Goal: Task Accomplishment & Management: Manage account settings

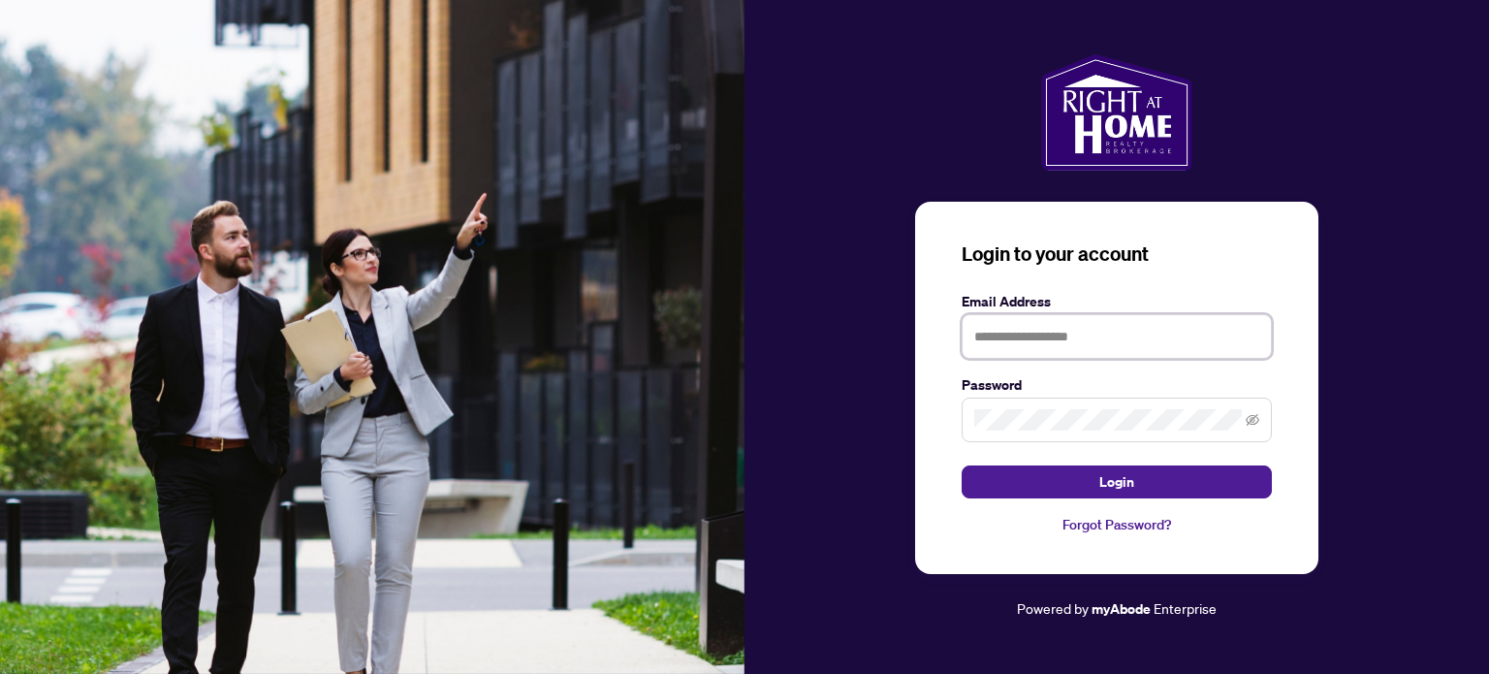
type input "**********"
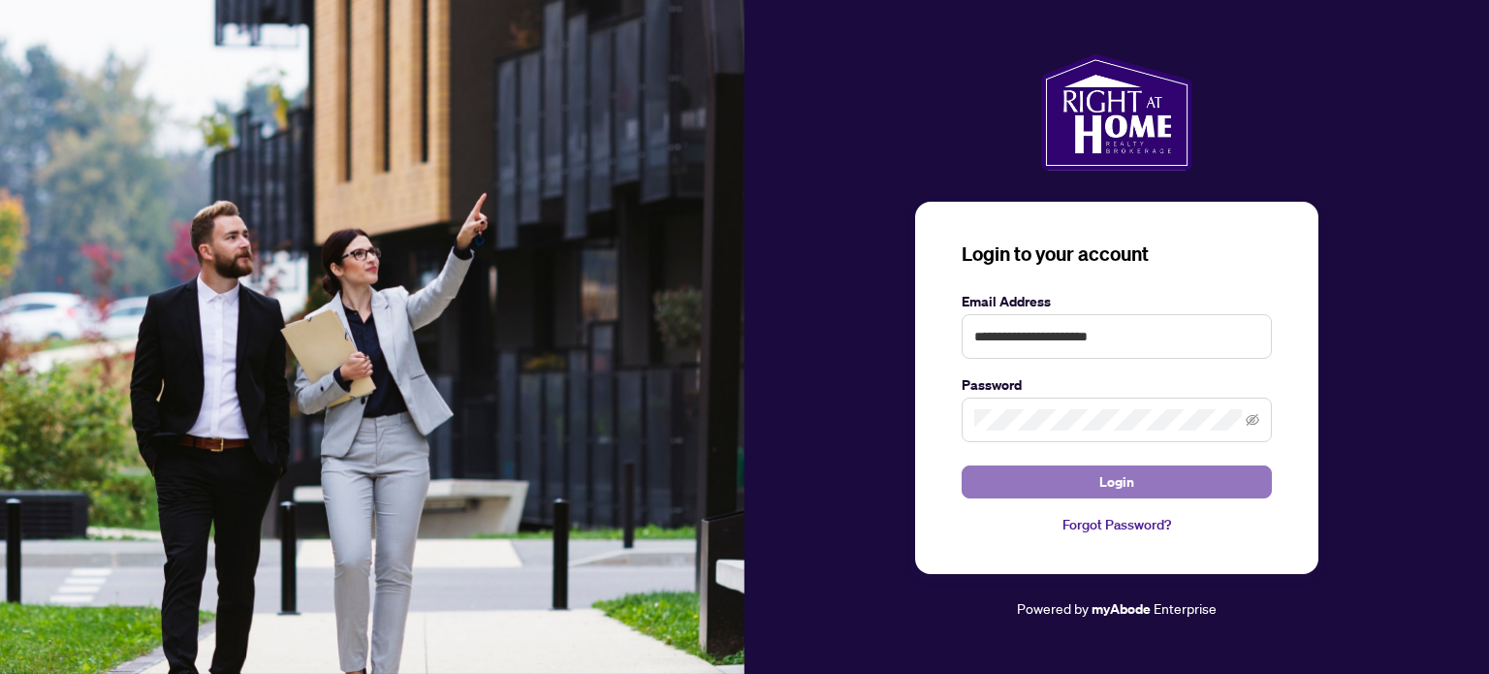
click at [1118, 481] on span "Login" at bounding box center [1116, 481] width 35 height 31
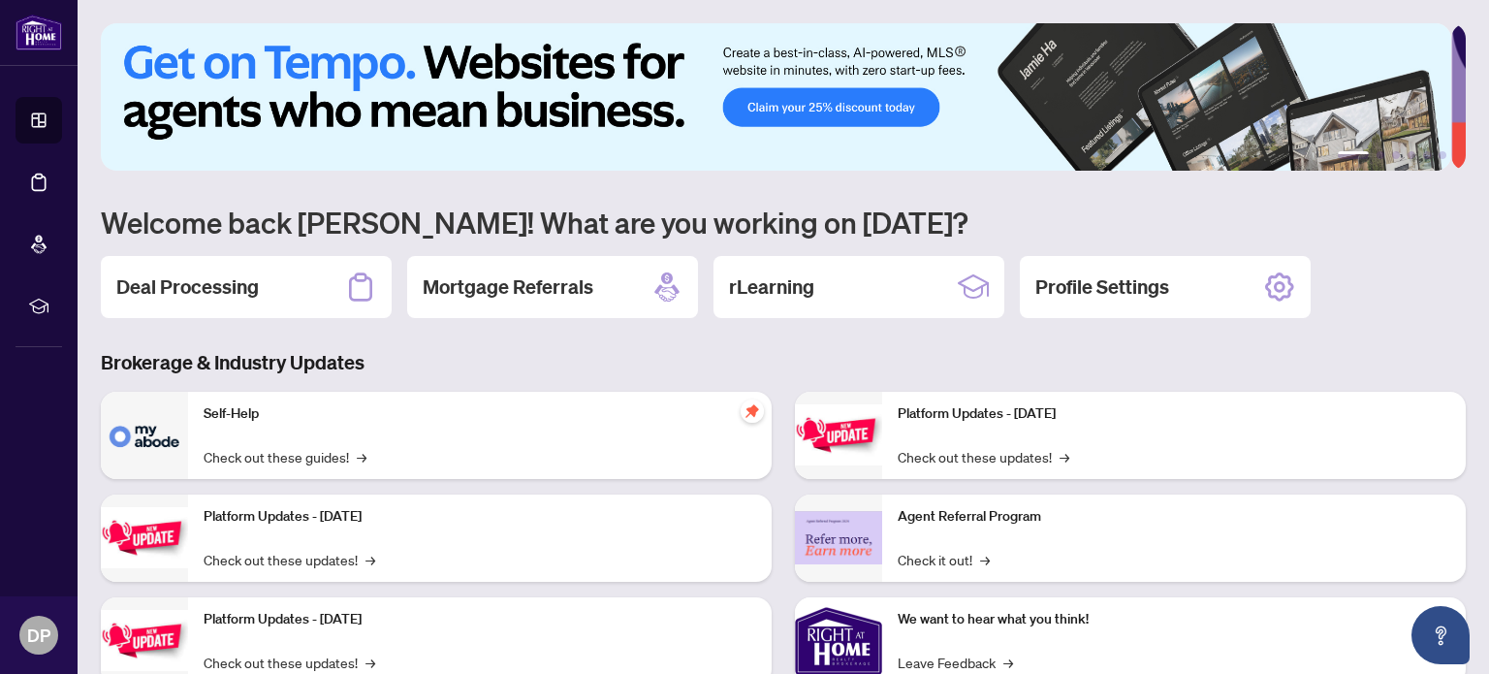
click at [39, 127] on icon at bounding box center [39, 120] width 14 height 14
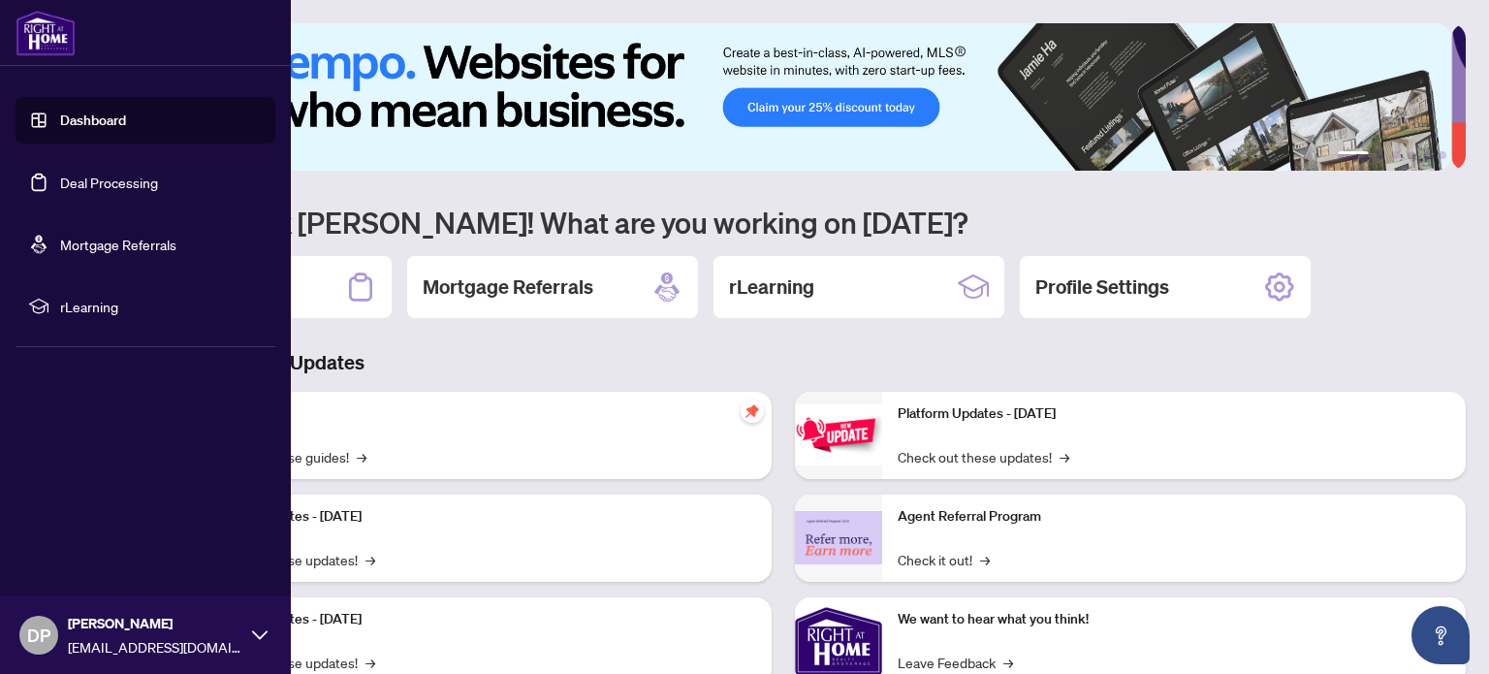
click at [135, 178] on link "Deal Processing" at bounding box center [109, 181] width 98 height 17
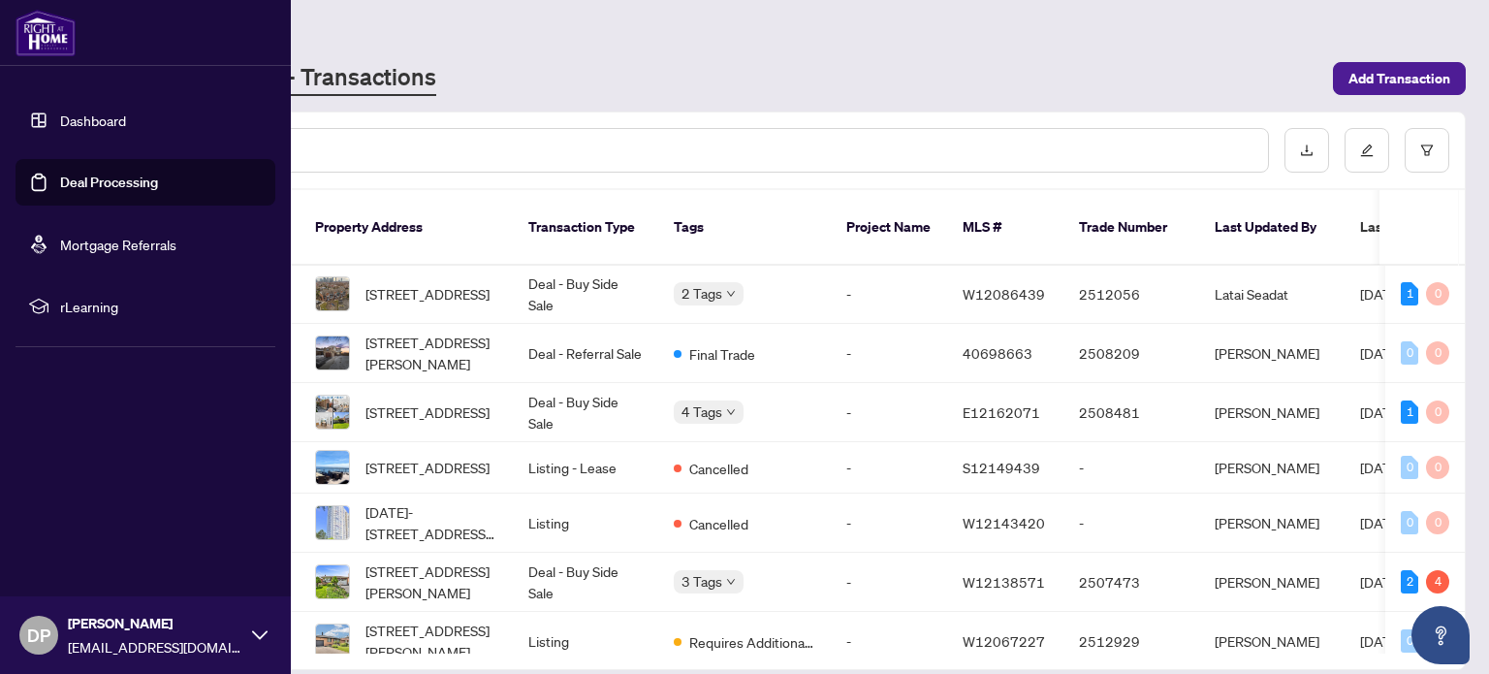
scroll to position [248, 0]
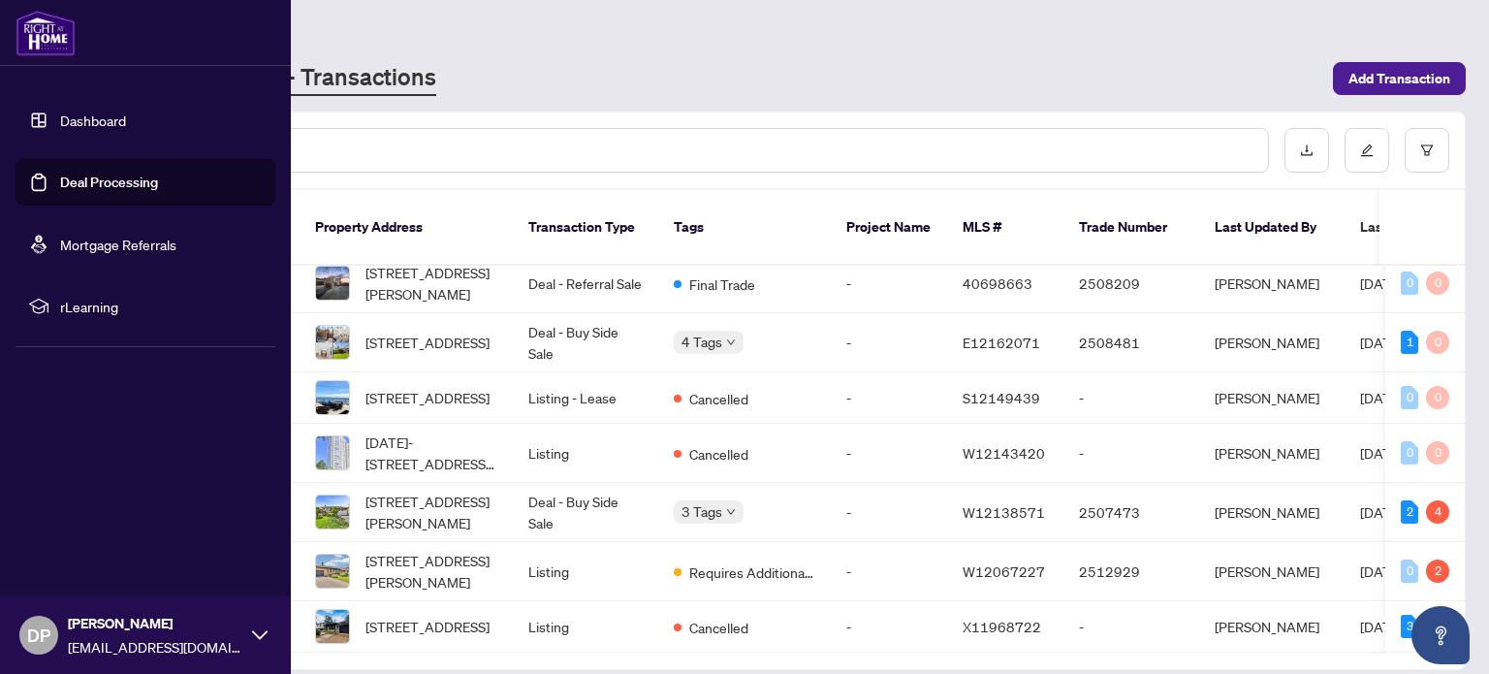
click at [442, 552] on span "[STREET_ADDRESS][PERSON_NAME]" at bounding box center [431, 571] width 132 height 43
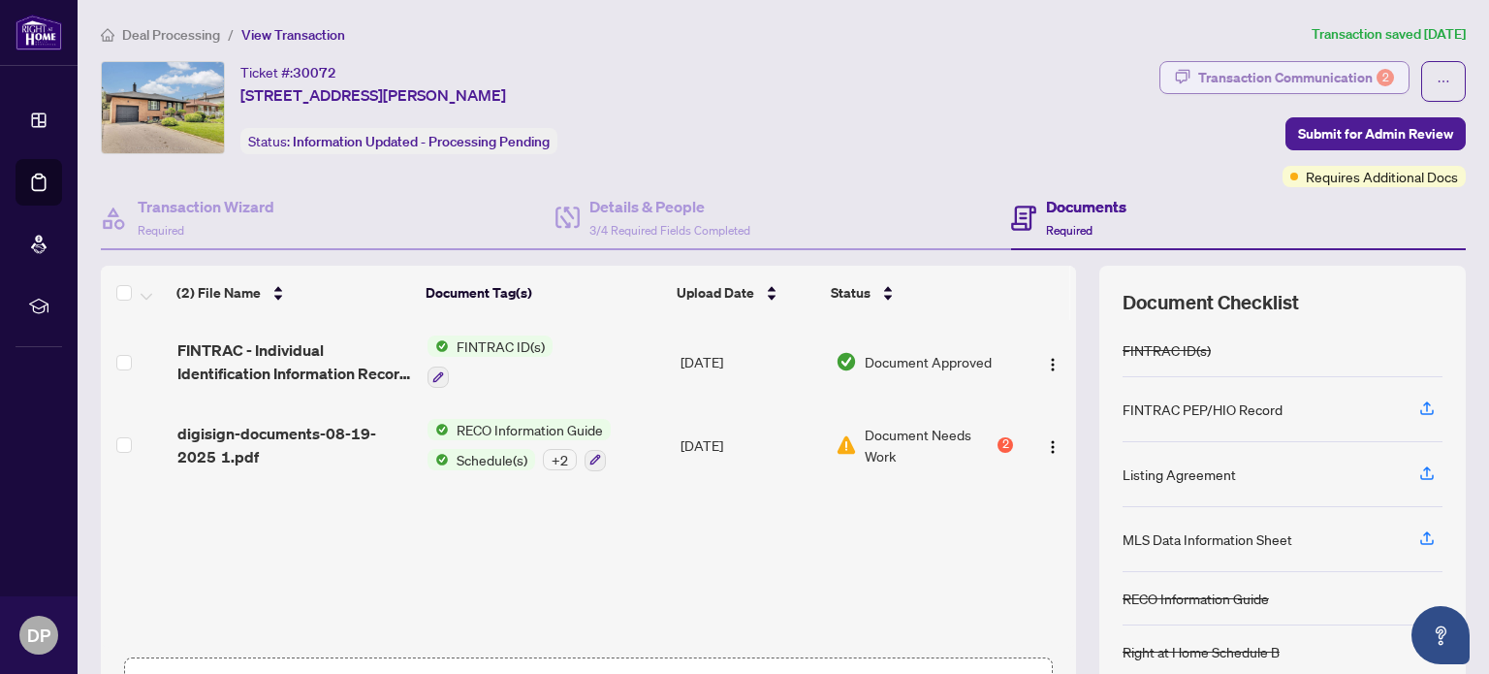
click at [1332, 66] on div "Transaction Communication 2" at bounding box center [1296, 77] width 196 height 31
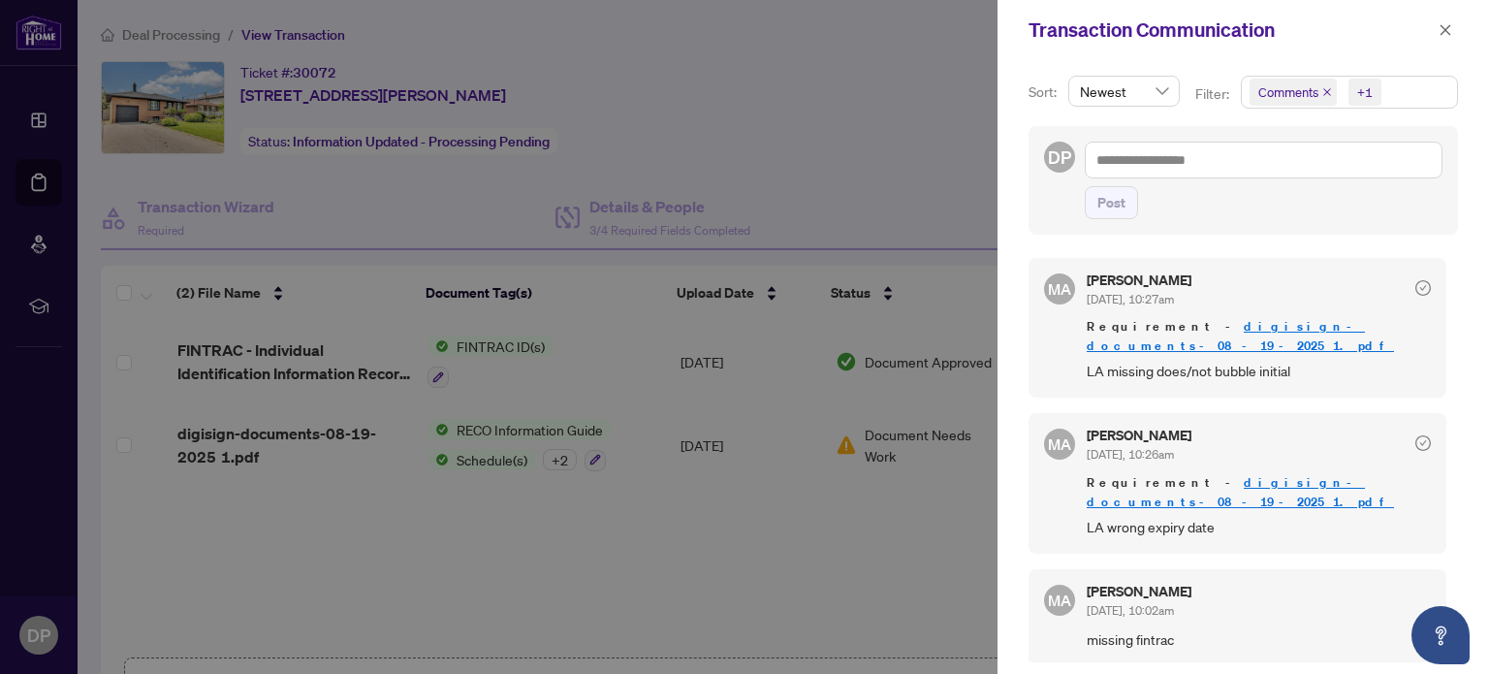
click at [33, 115] on div at bounding box center [744, 337] width 1489 height 674
click at [38, 134] on div at bounding box center [744, 337] width 1489 height 674
click at [1447, 34] on icon "close" at bounding box center [1445, 30] width 14 height 14
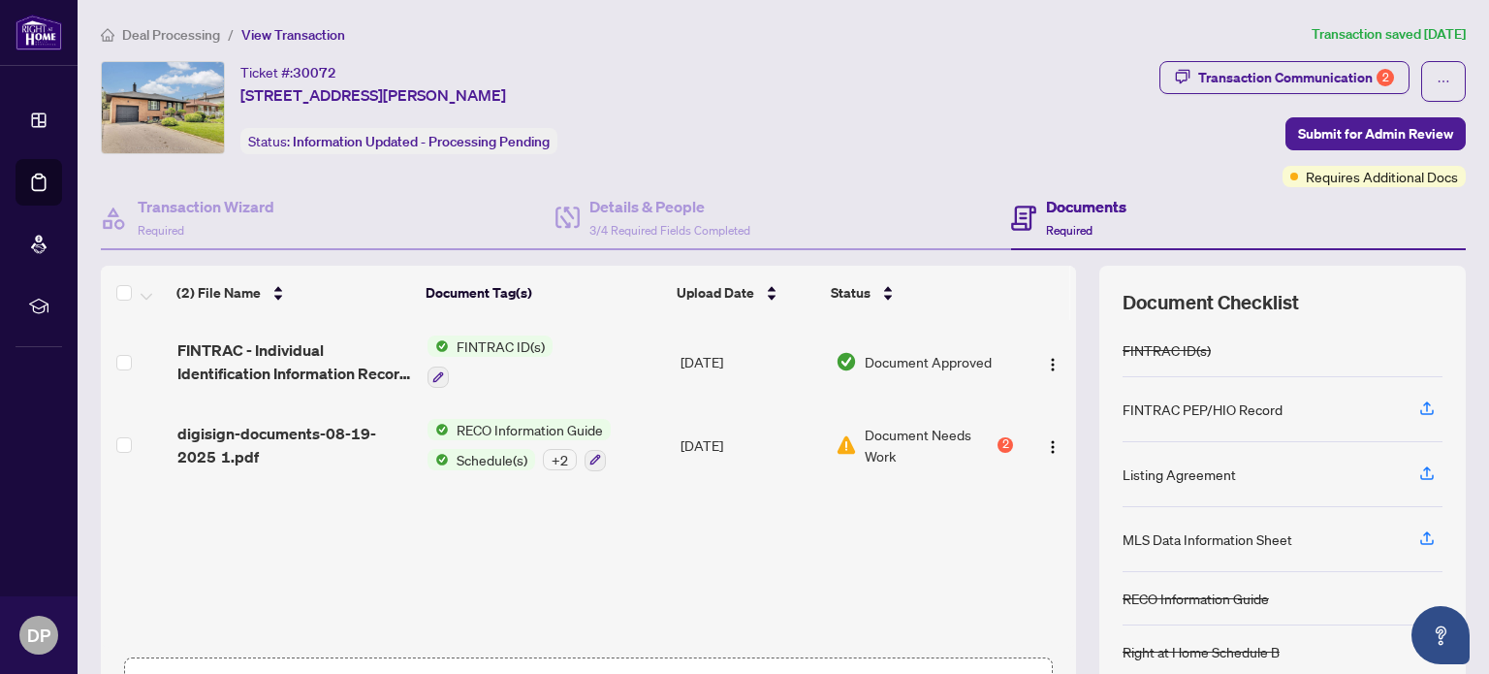
click at [29, 122] on icon at bounding box center [38, 119] width 19 height 19
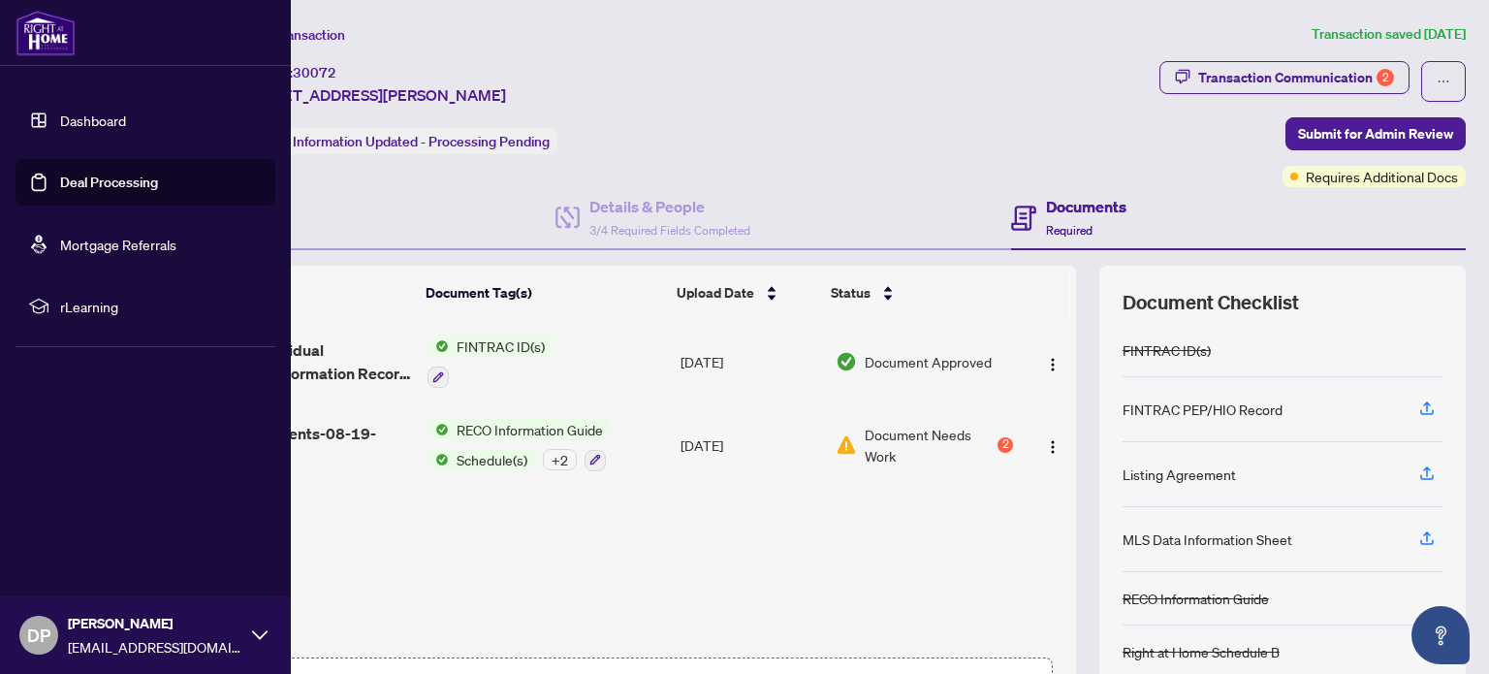
click at [142, 189] on link "Deal Processing" at bounding box center [109, 181] width 98 height 17
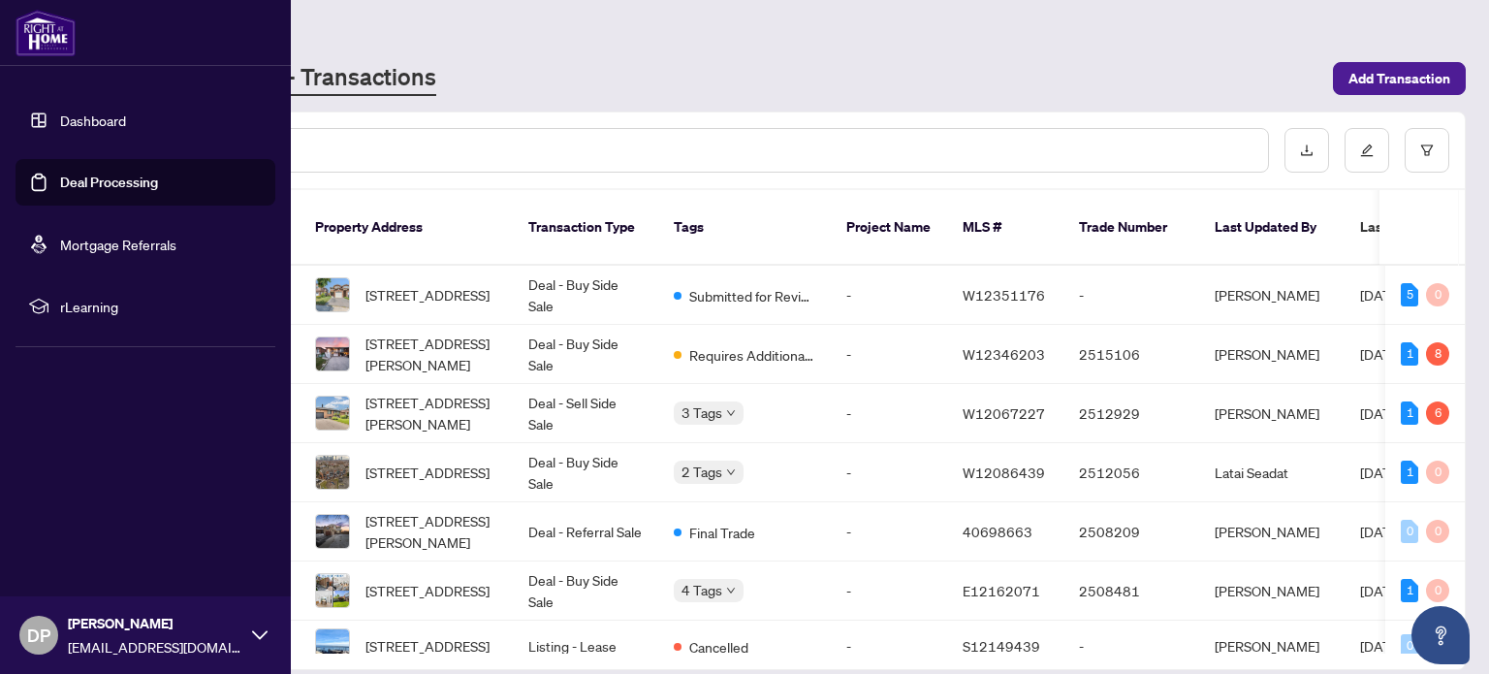
click at [427, 392] on span "[STREET_ADDRESS][PERSON_NAME]" at bounding box center [431, 413] width 132 height 43
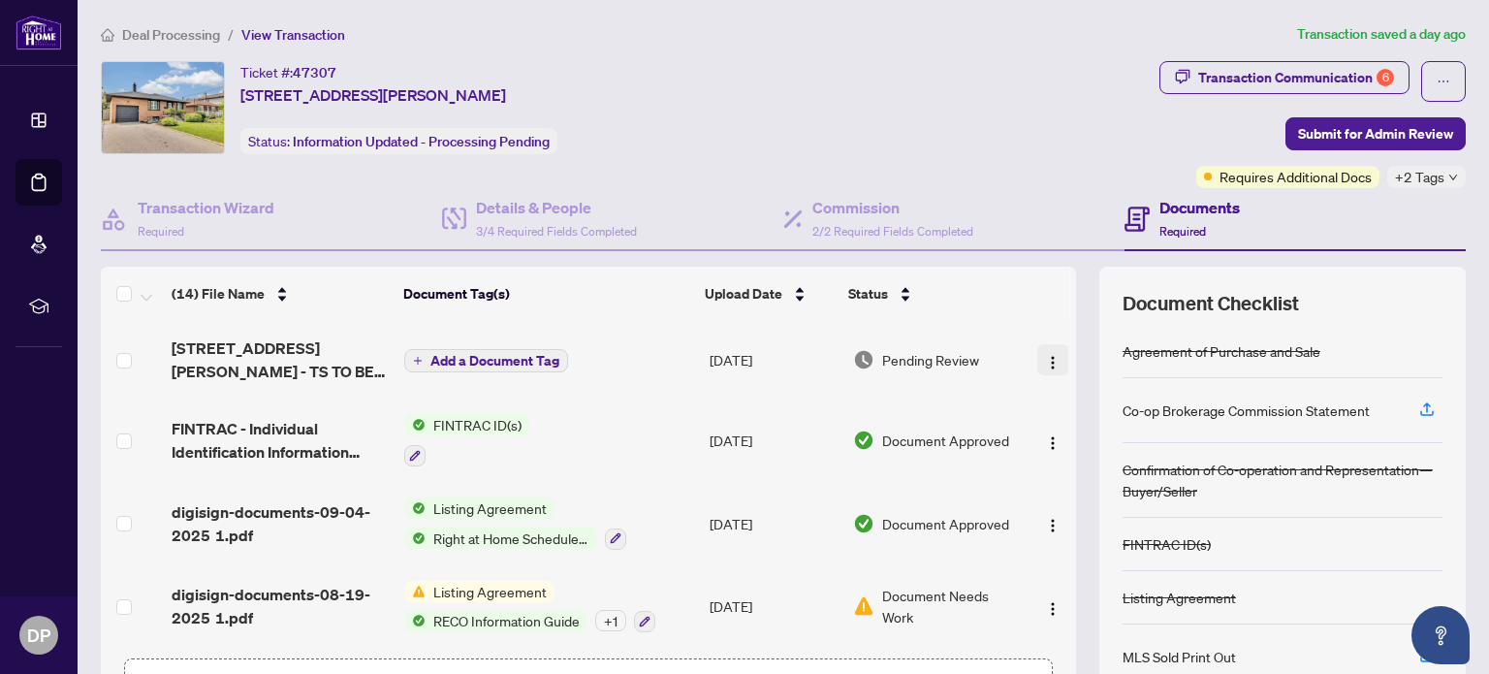
click at [1045, 360] on img "button" at bounding box center [1053, 363] width 16 height 16
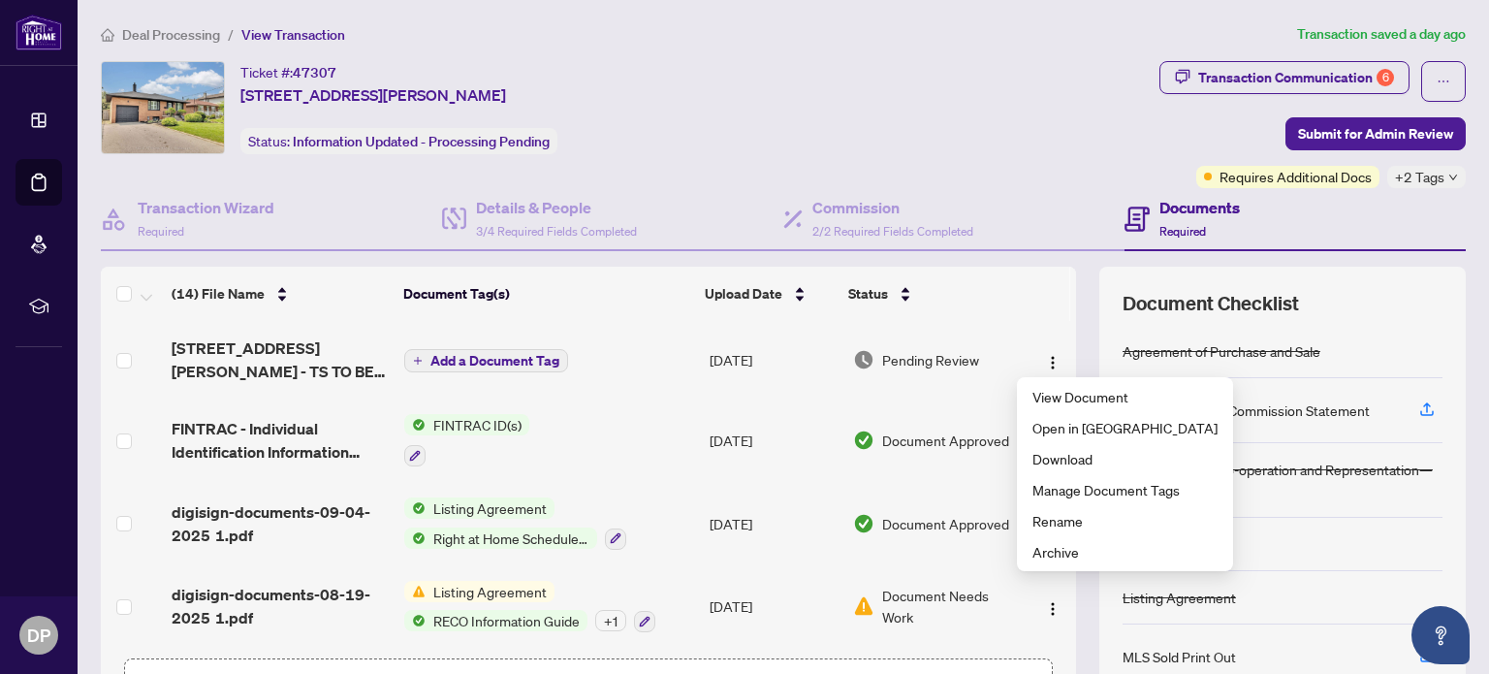
click at [614, 390] on td "Add a Document Tag" at bounding box center [548, 360] width 304 height 78
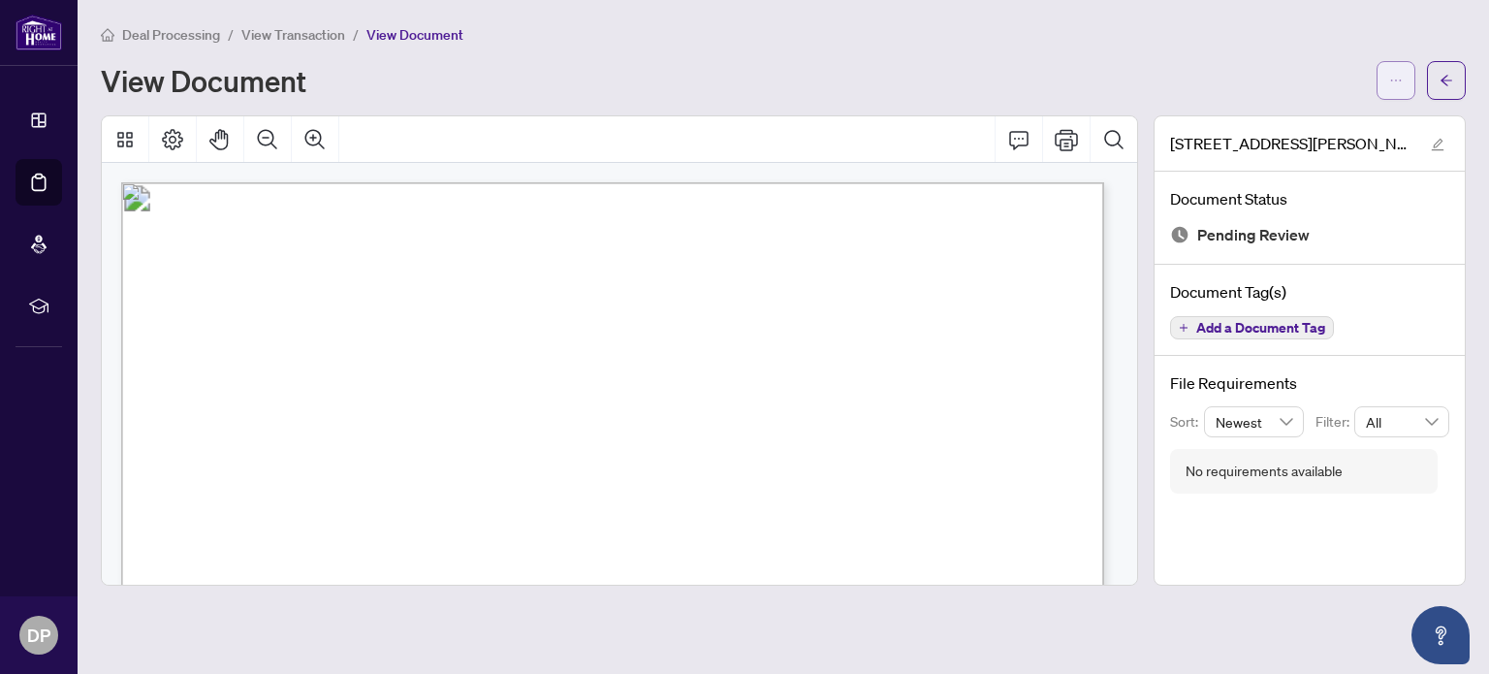
click at [1396, 90] on span "button" at bounding box center [1396, 80] width 14 height 31
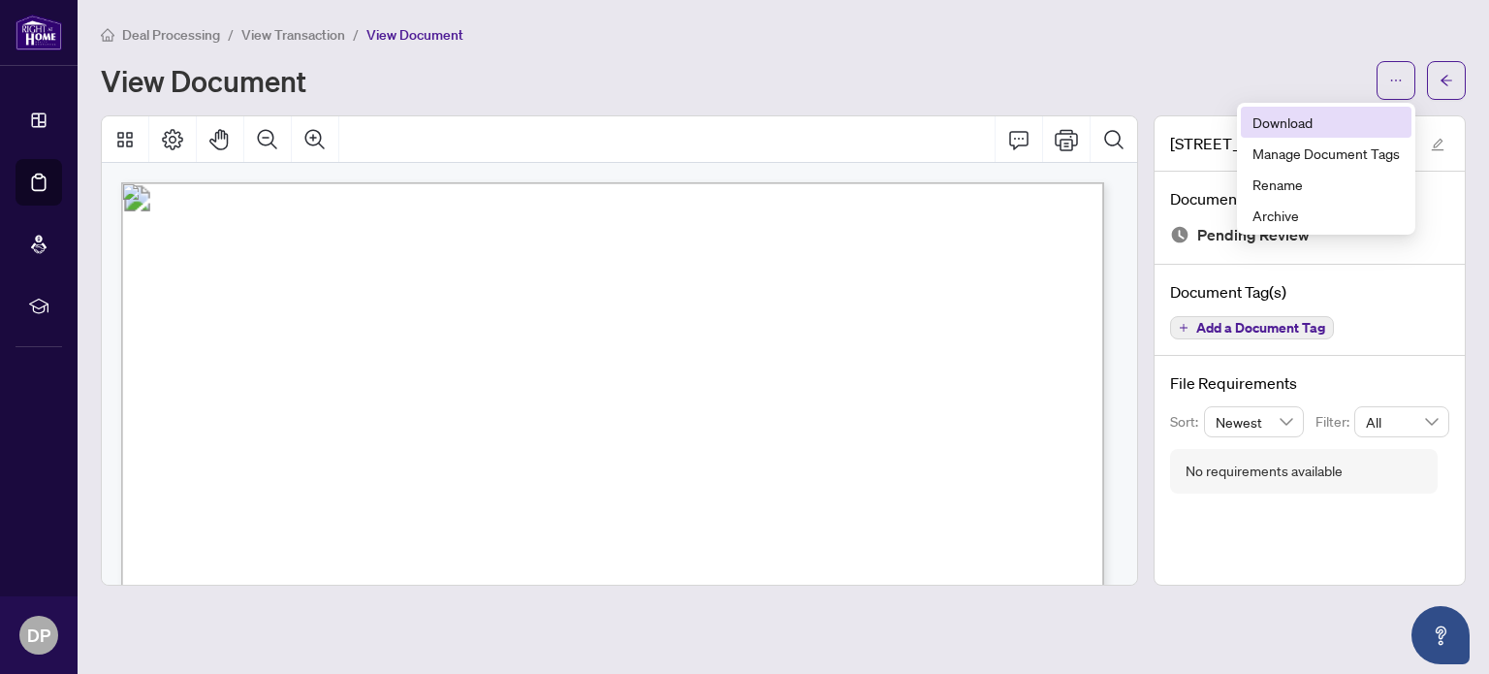
click at [1307, 124] on span "Download" at bounding box center [1325, 121] width 147 height 21
